Goal: Task Accomplishment & Management: Manage account settings

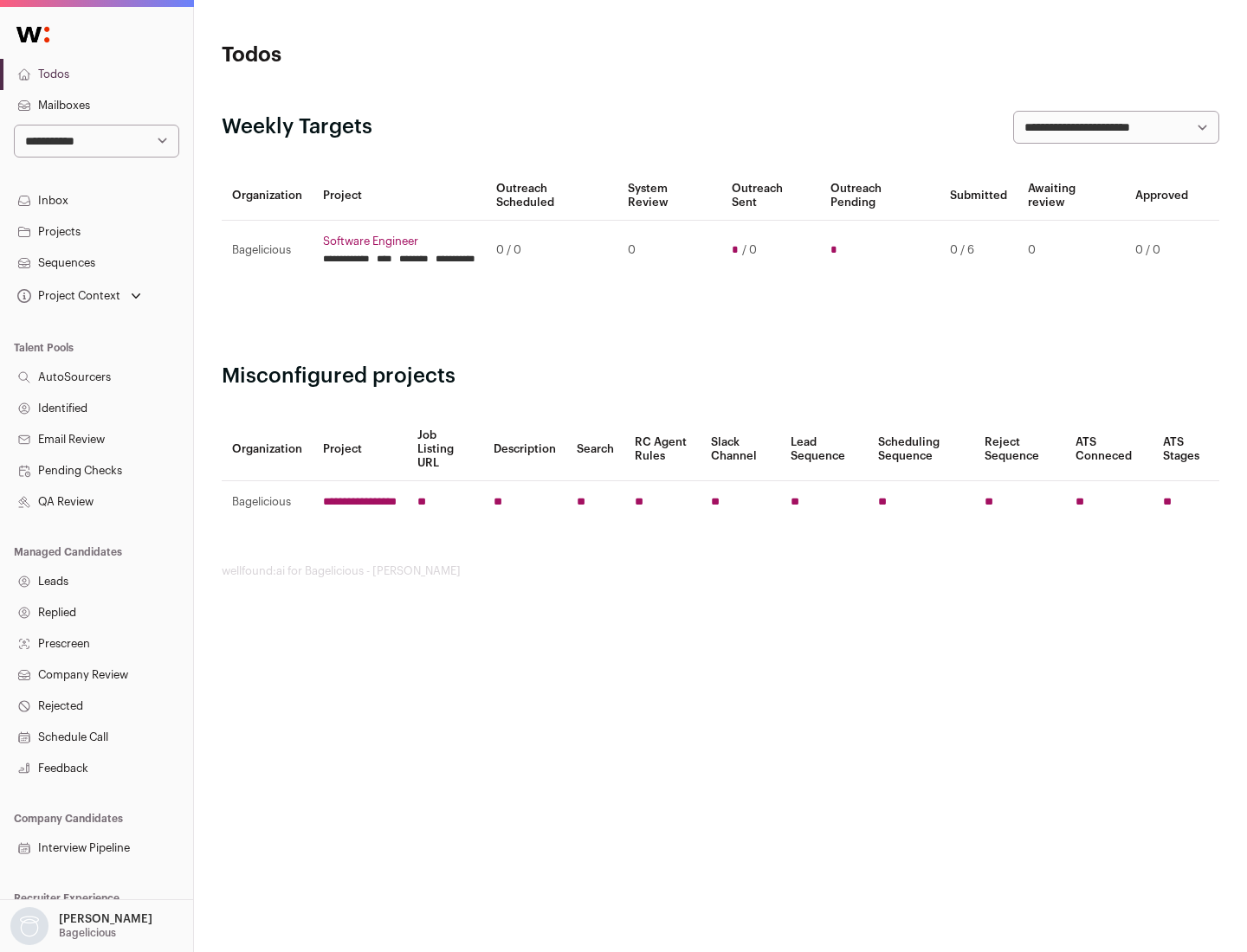
click at [96, 231] on link "Projects" at bounding box center [96, 232] width 193 height 31
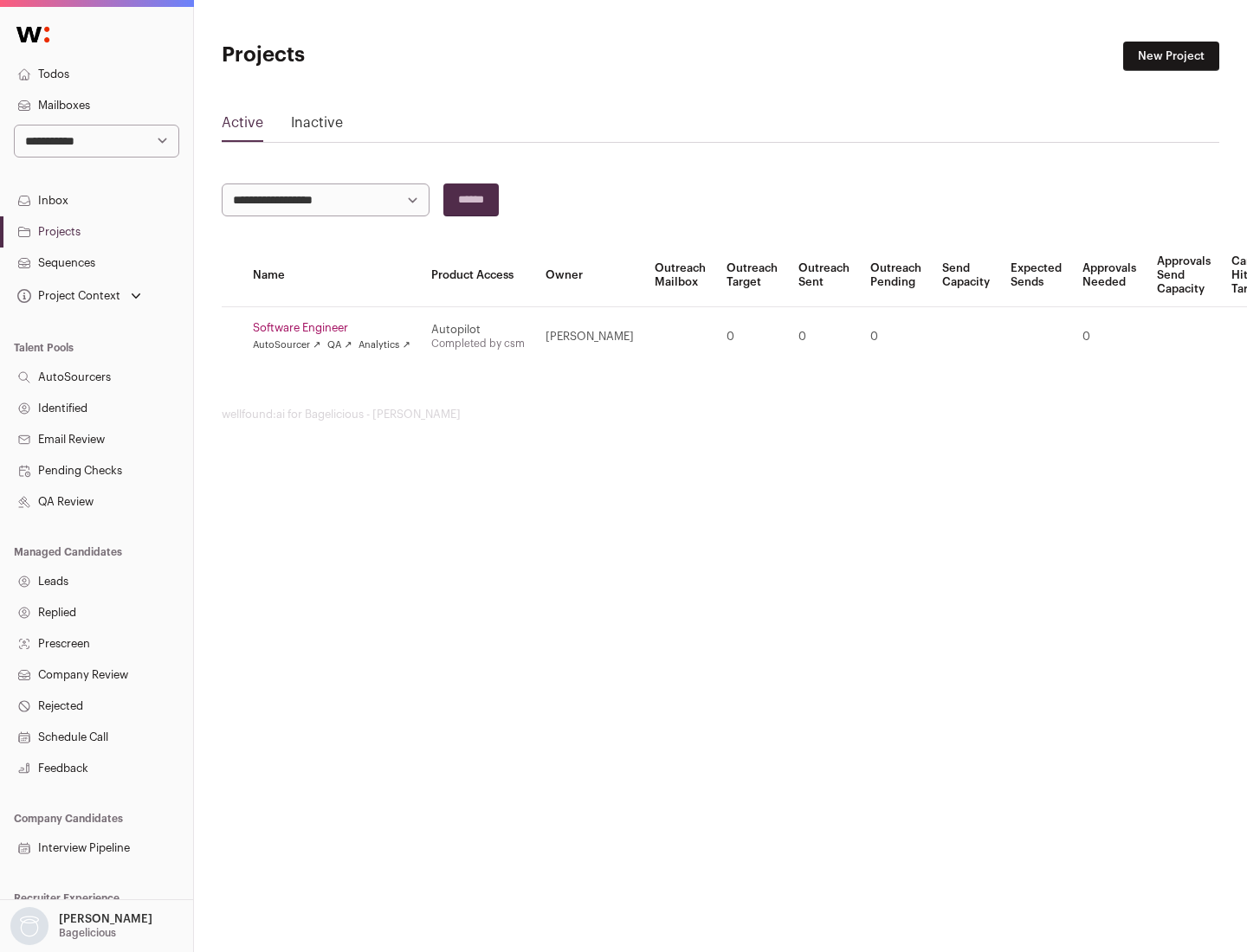
click at [337, 328] on link "Software Engineer" at bounding box center [331, 328] width 158 height 14
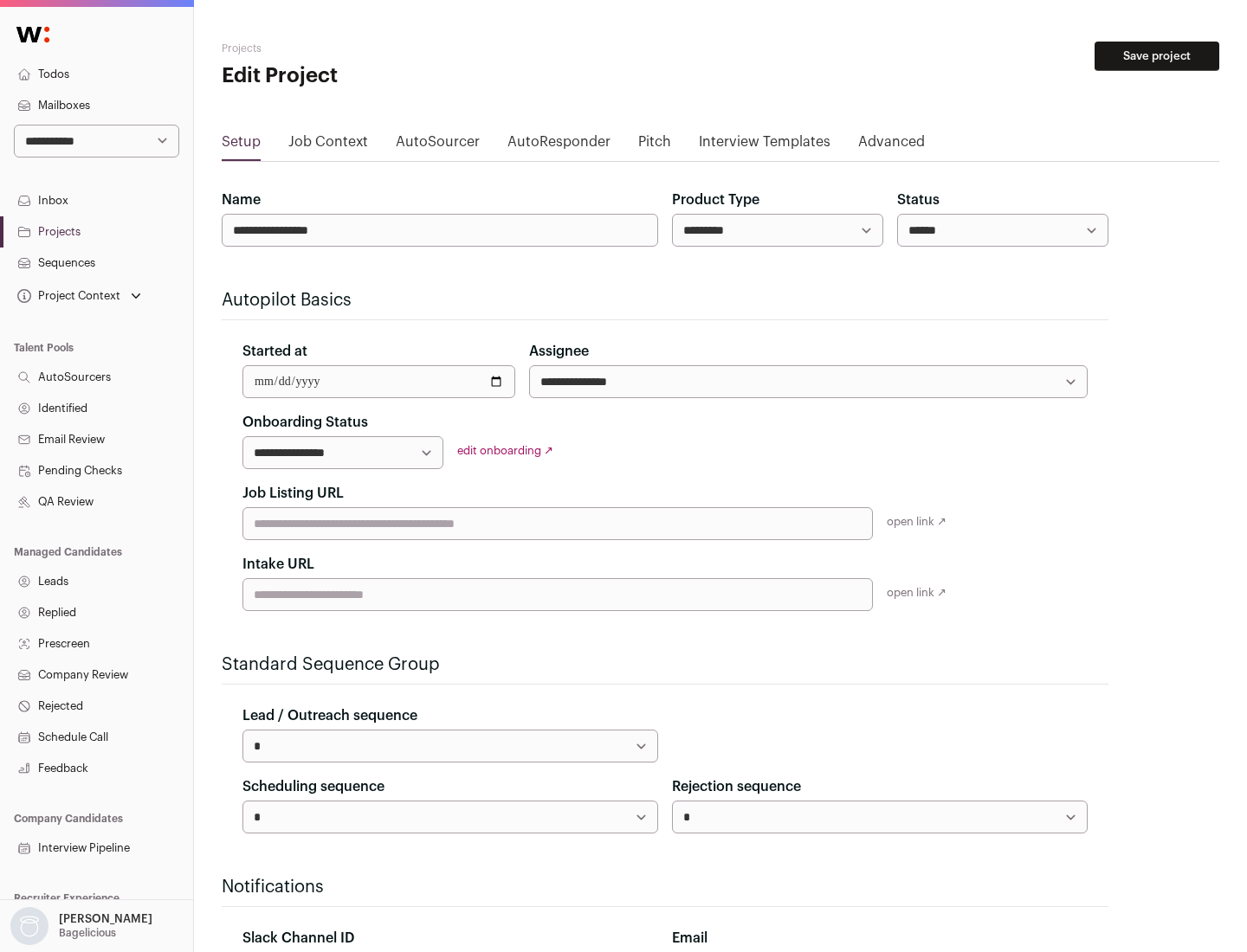
click at [1157, 56] on button "Save project" at bounding box center [1157, 56] width 125 height 30
